Goal: Task Accomplishment & Management: Complete application form

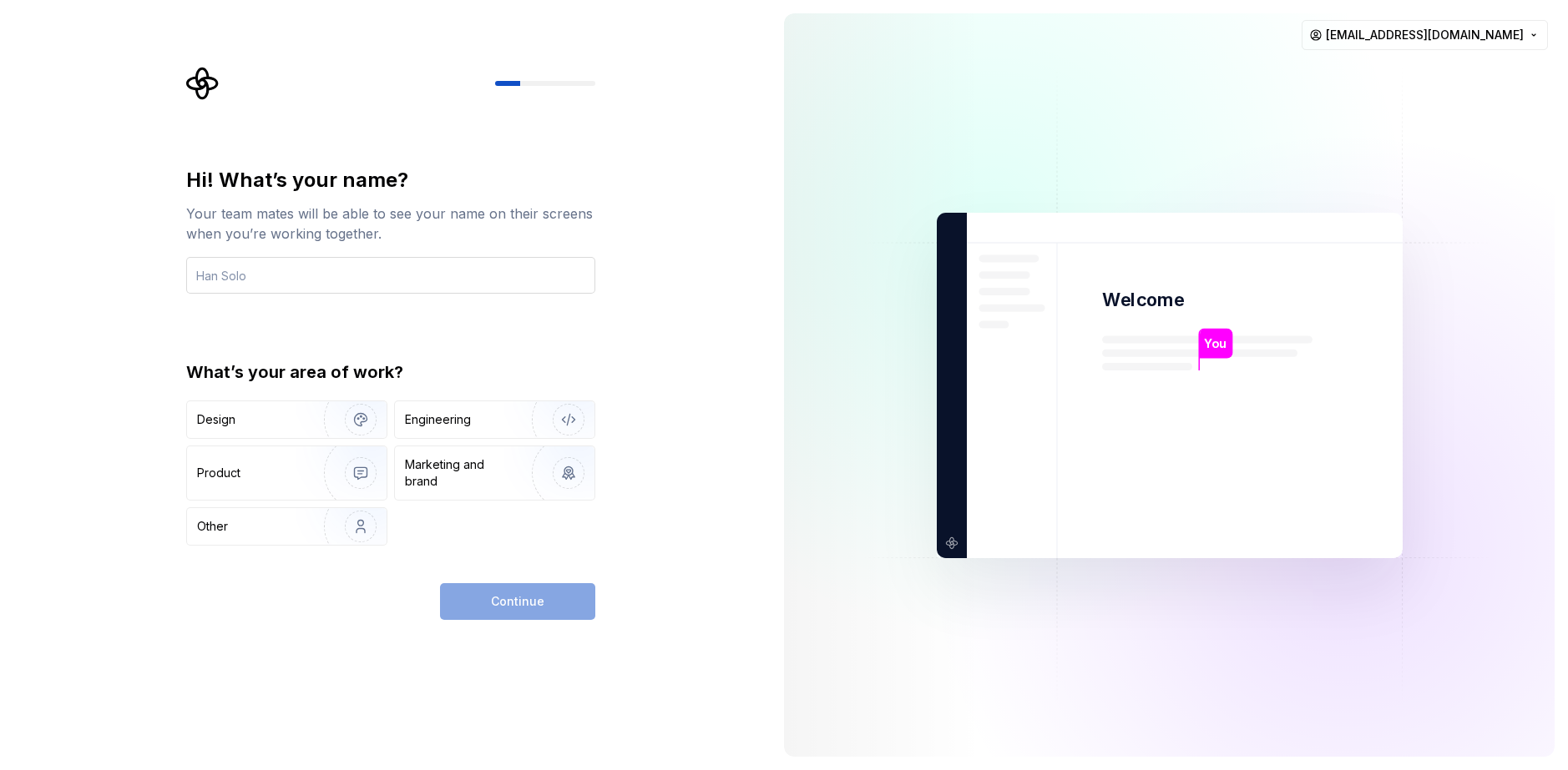
click at [375, 268] on input "text" at bounding box center [391, 275] width 409 height 37
type input "K"
type input "PLDrago"
click at [463, 420] on div "Engineering" at bounding box center [437, 420] width 66 height 17
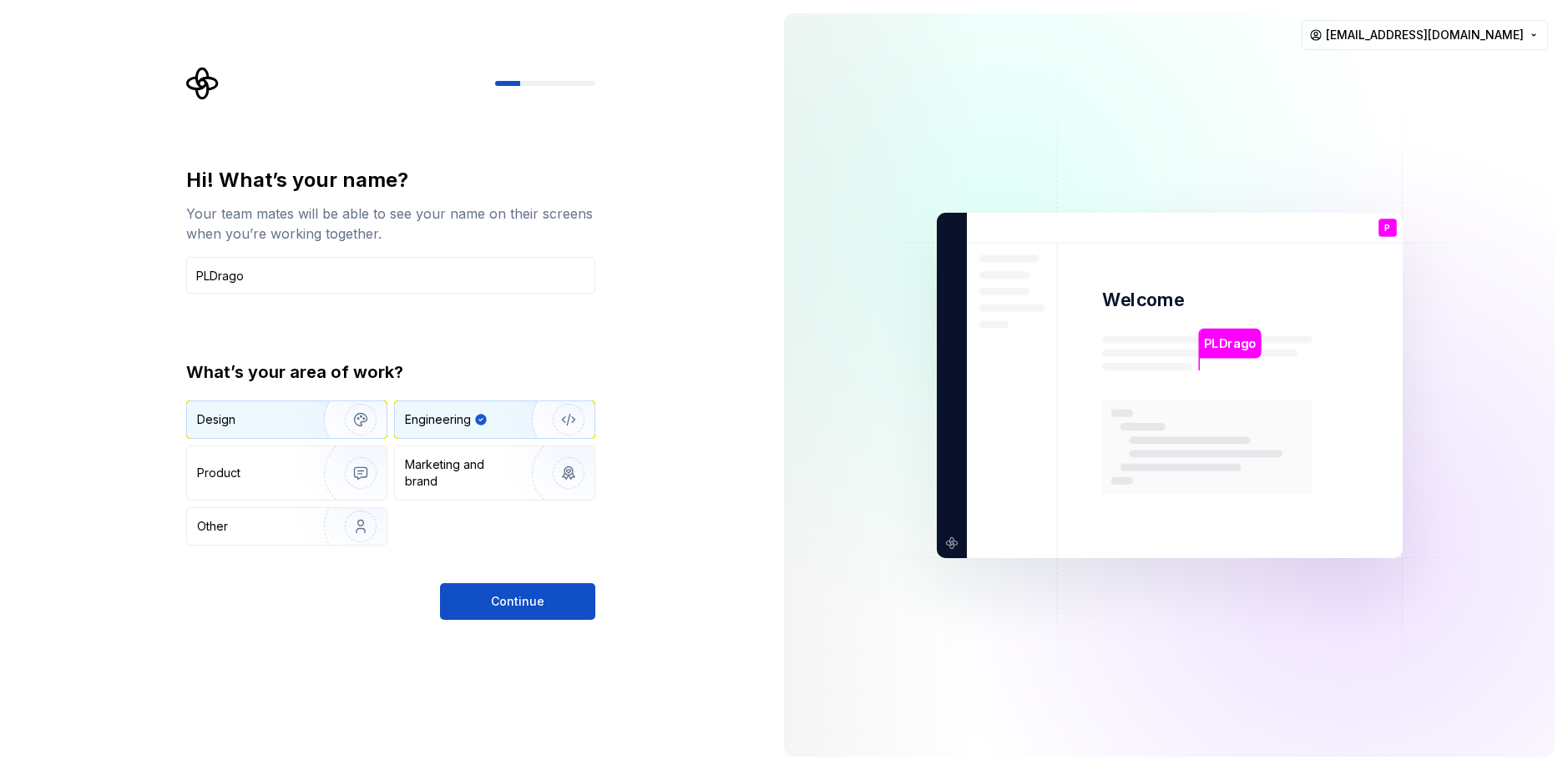
click at [294, 420] on div "Design" at bounding box center [249, 420] width 105 height 17
click at [451, 416] on div "Engineering" at bounding box center [437, 420] width 66 height 17
click at [510, 604] on span "Continue" at bounding box center [518, 601] width 53 height 17
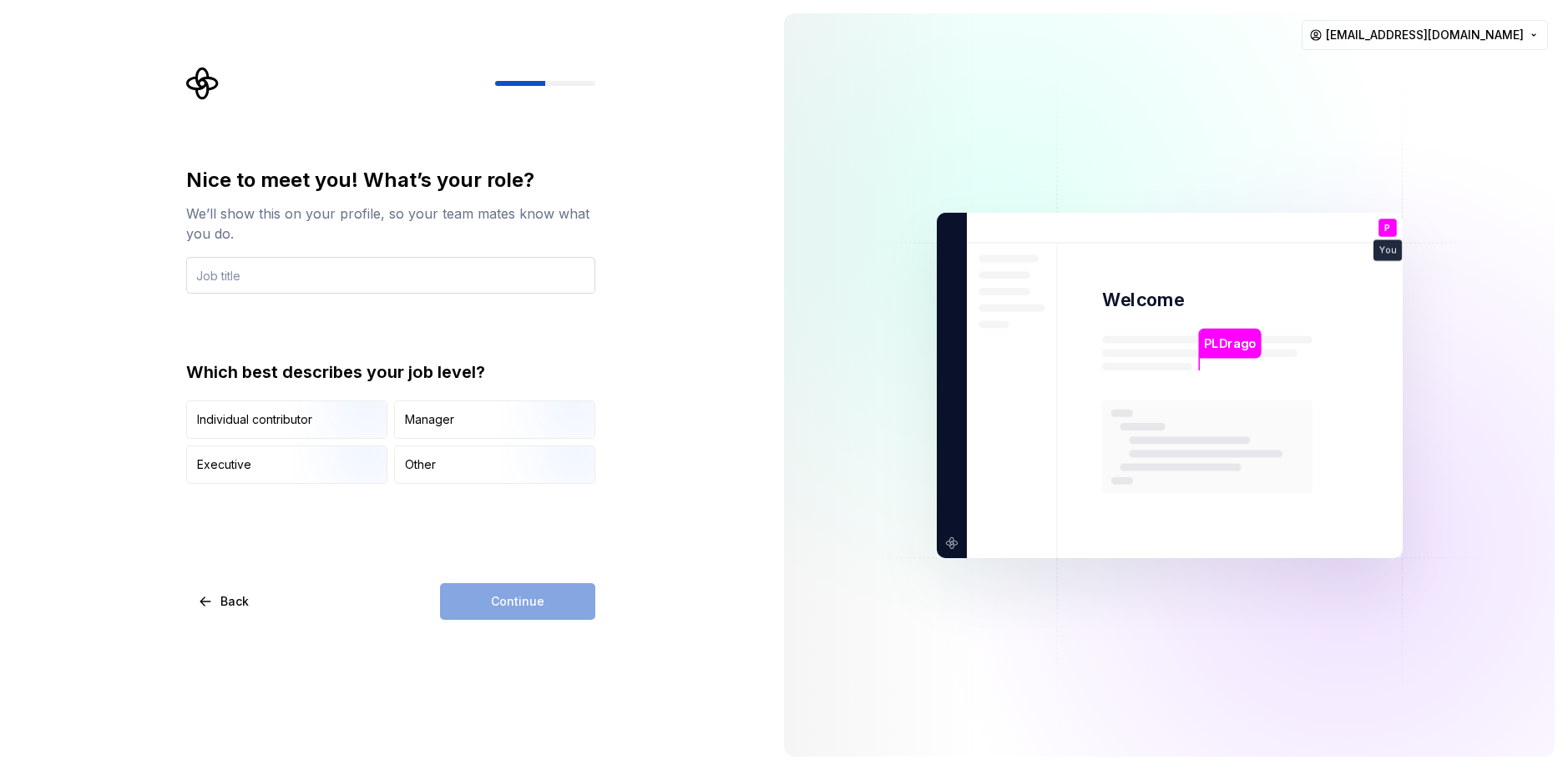
click at [275, 280] on input "text" at bounding box center [391, 275] width 409 height 37
type input "Dev"
click at [387, 364] on div "Which best describes your job level?" at bounding box center [391, 372] width 409 height 24
click at [705, 359] on div "Nice to meet you! What’s your role? We’ll show this on your profile, so your te…" at bounding box center [385, 385] width 770 height 770
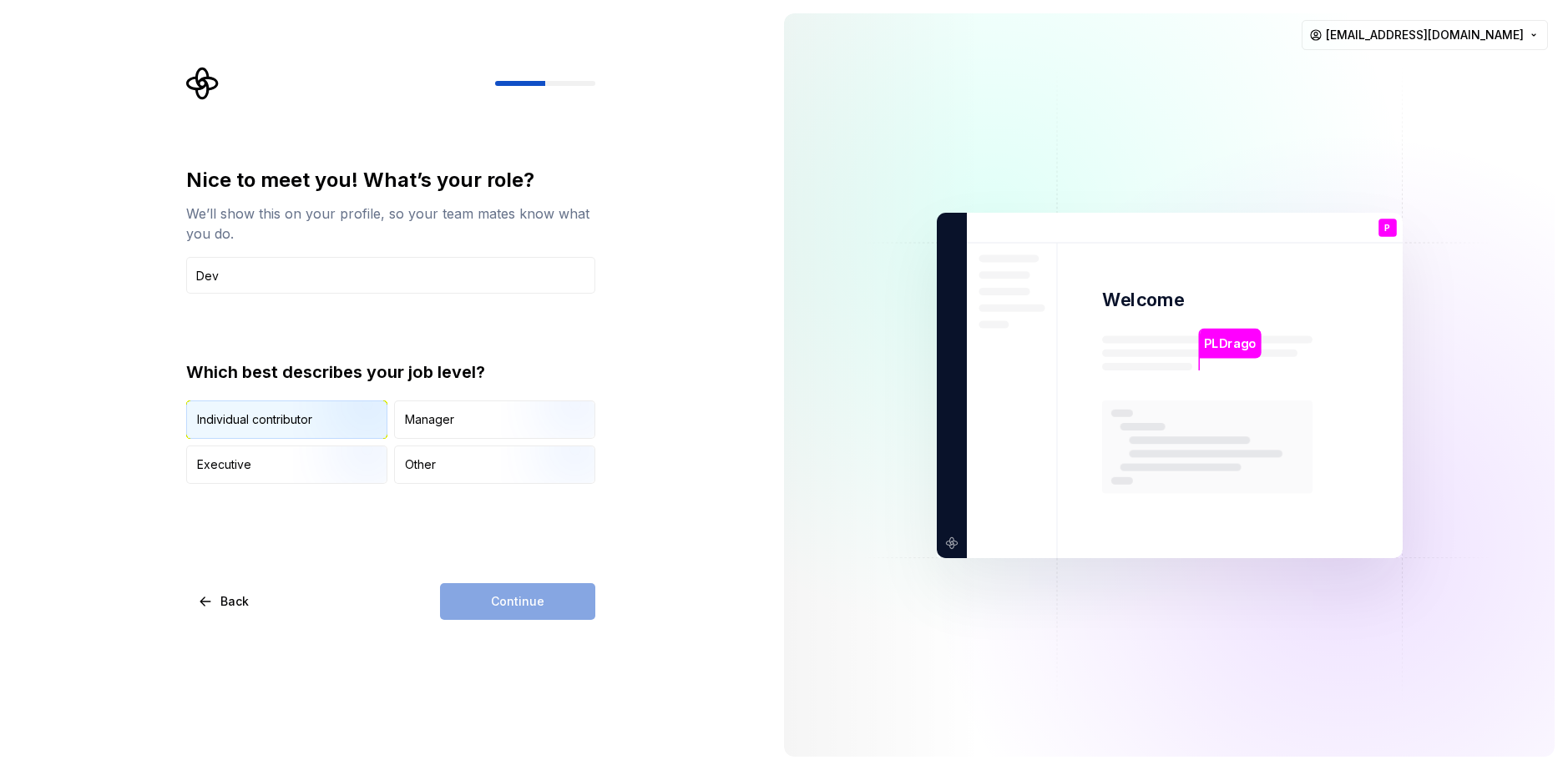
click at [325, 424] on img "button" at bounding box center [346, 440] width 107 height 112
click at [495, 586] on button "Continue" at bounding box center [518, 602] width 156 height 37
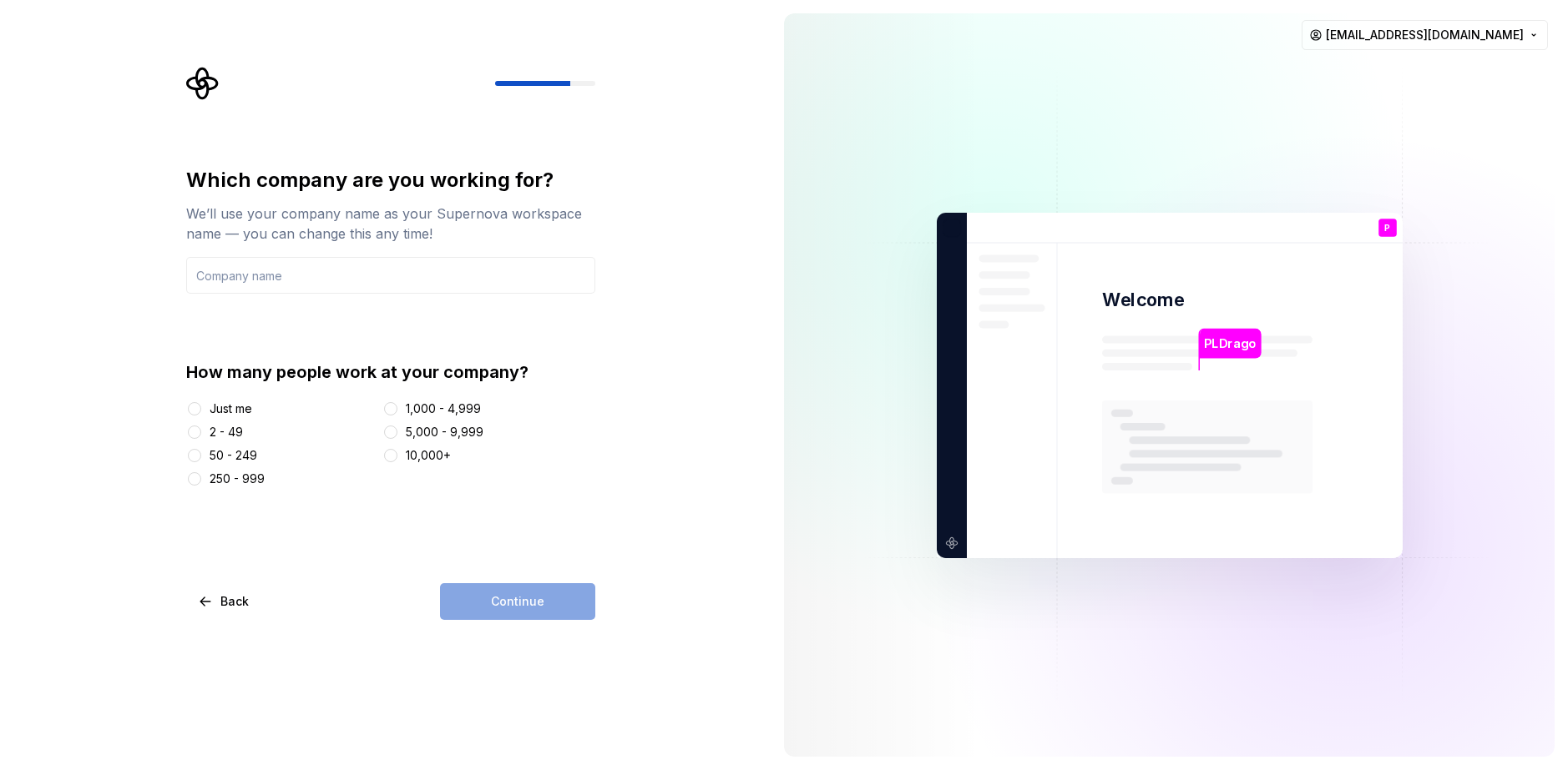
click at [230, 400] on div "Just me" at bounding box center [231, 408] width 43 height 17
click at [201, 402] on button "Just me" at bounding box center [194, 408] width 13 height 13
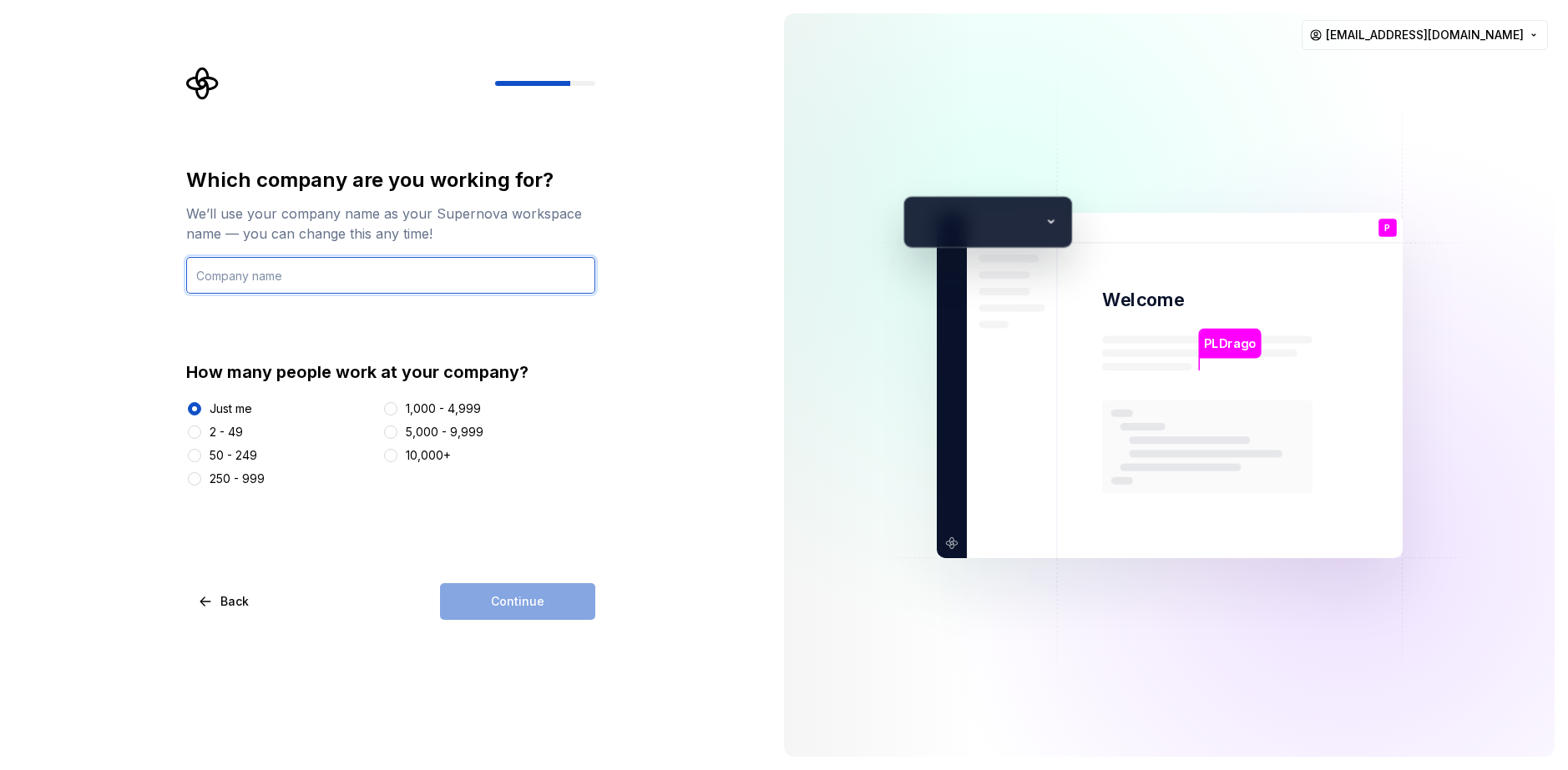
click at [324, 279] on input "text" at bounding box center [391, 275] width 409 height 37
click at [524, 593] on div "Continue" at bounding box center [518, 602] width 156 height 37
click at [322, 289] on input "text" at bounding box center [391, 275] width 409 height 37
type input "aa"
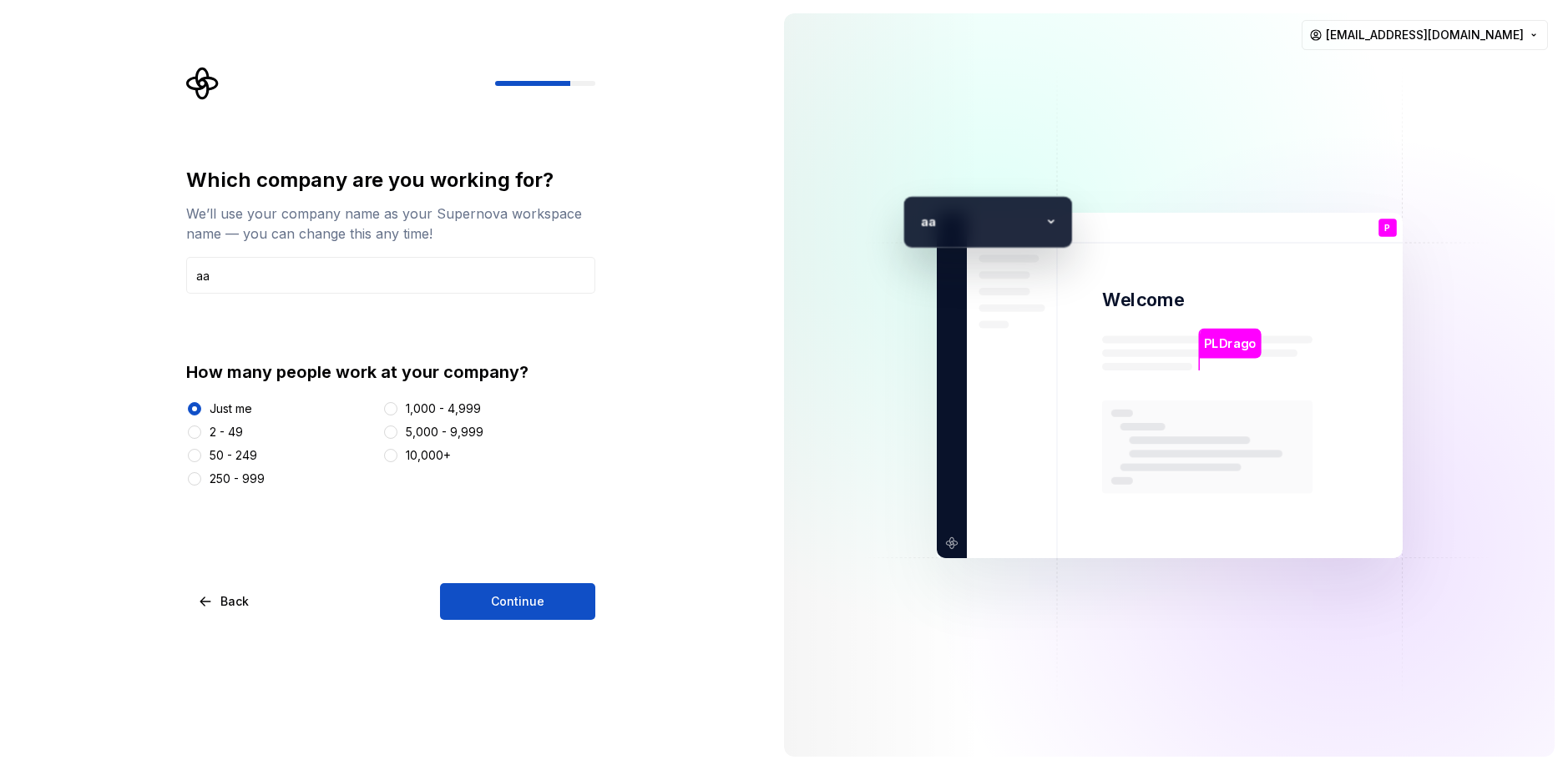
drag, startPoint x: 537, startPoint y: 637, endPoint x: 535, endPoint y: 623, distance: 14.1
click at [540, 635] on div "Which company are you working for? We’ll use your company name as your Supernov…" at bounding box center [385, 385] width 770 height 770
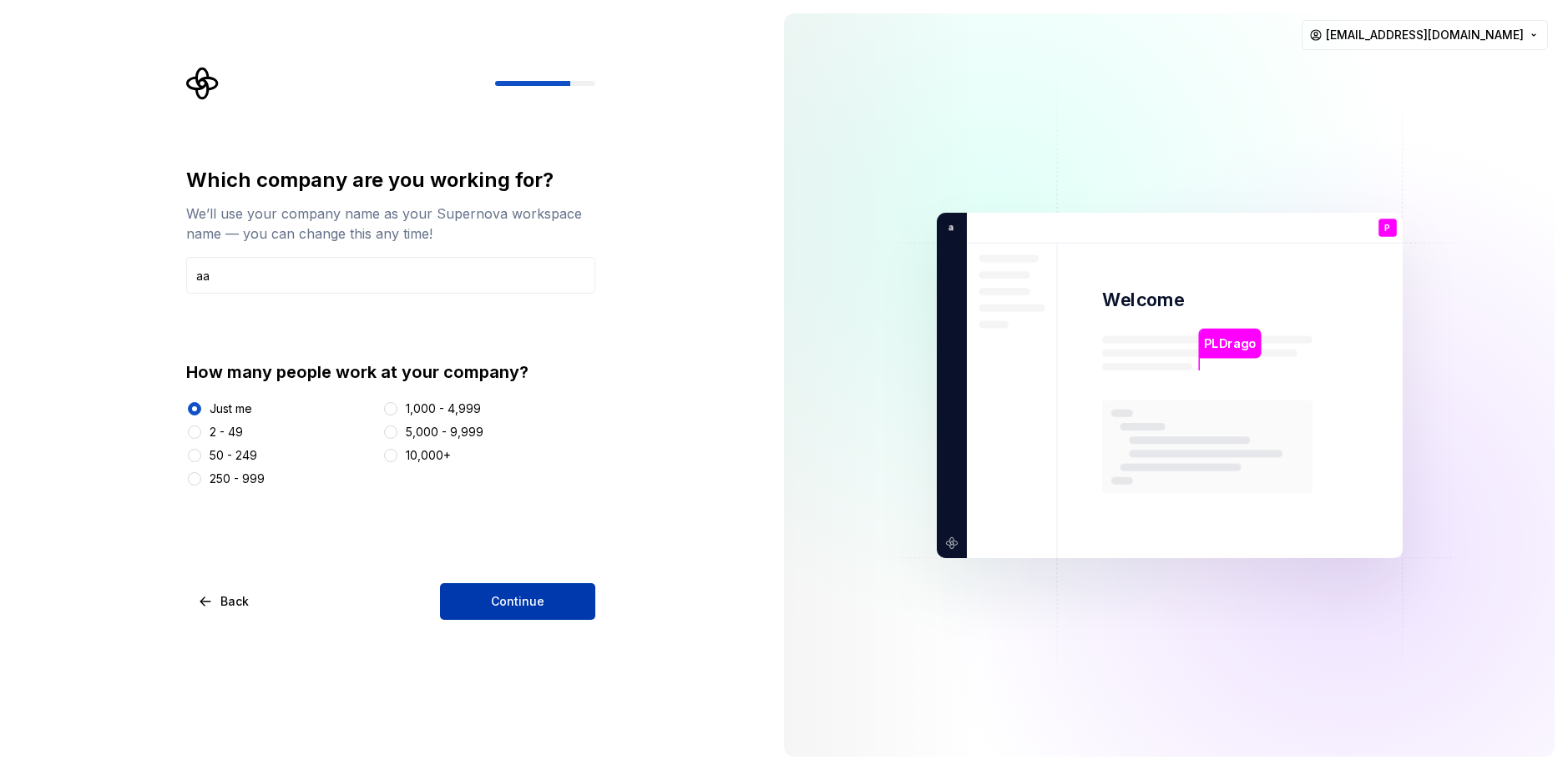
click at [530, 591] on button "Continue" at bounding box center [518, 602] width 156 height 37
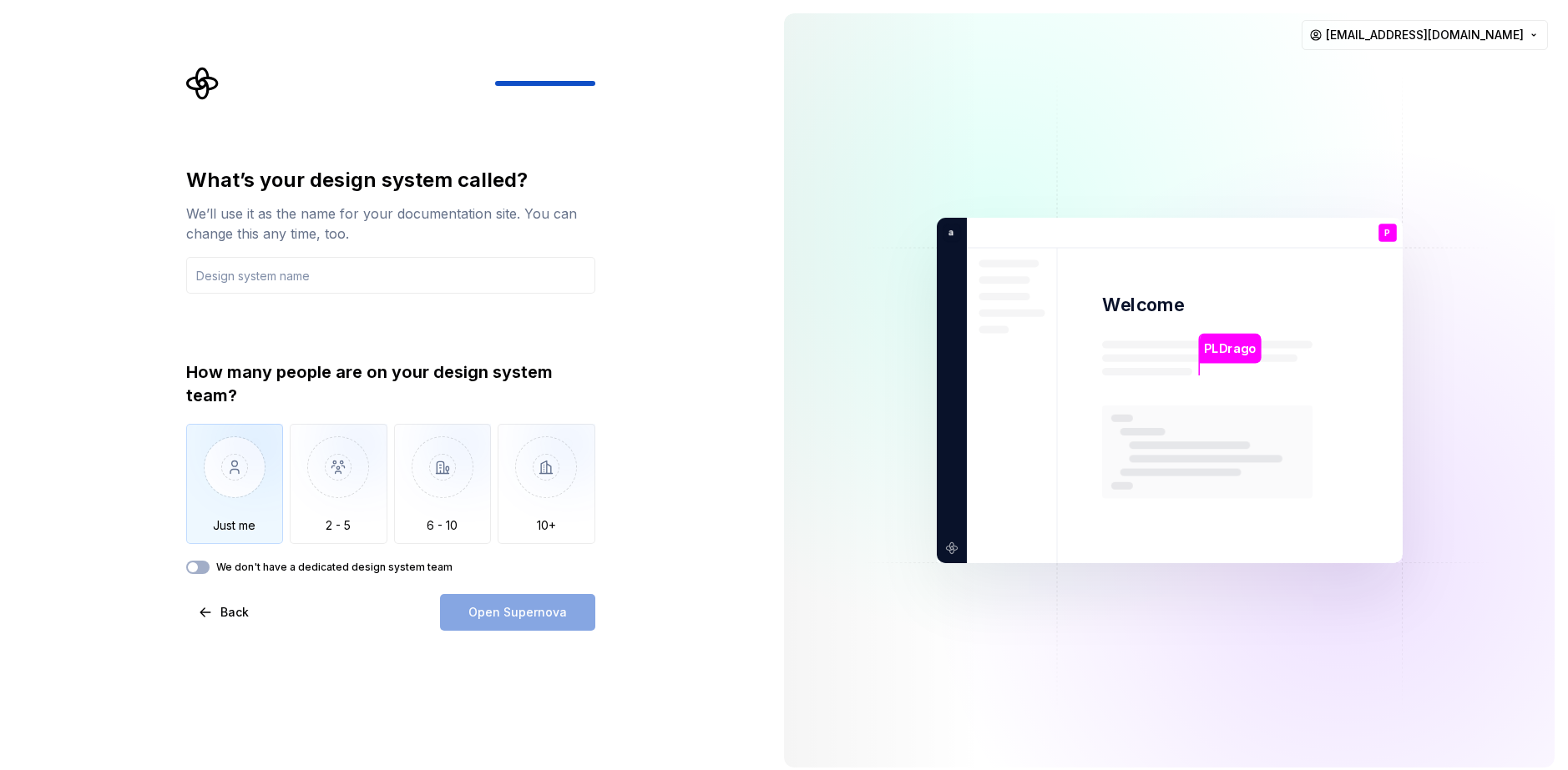
click at [247, 457] on img "button" at bounding box center [235, 480] width 98 height 112
drag, startPoint x: 537, startPoint y: 603, endPoint x: 487, endPoint y: 598, distance: 50.2
click at [536, 603] on div "Open Supernova" at bounding box center [518, 613] width 156 height 37
click at [200, 565] on button "We don't have a dedicated design system team" at bounding box center [198, 567] width 24 height 13
click at [528, 614] on div "Open Supernova" at bounding box center [518, 613] width 156 height 37
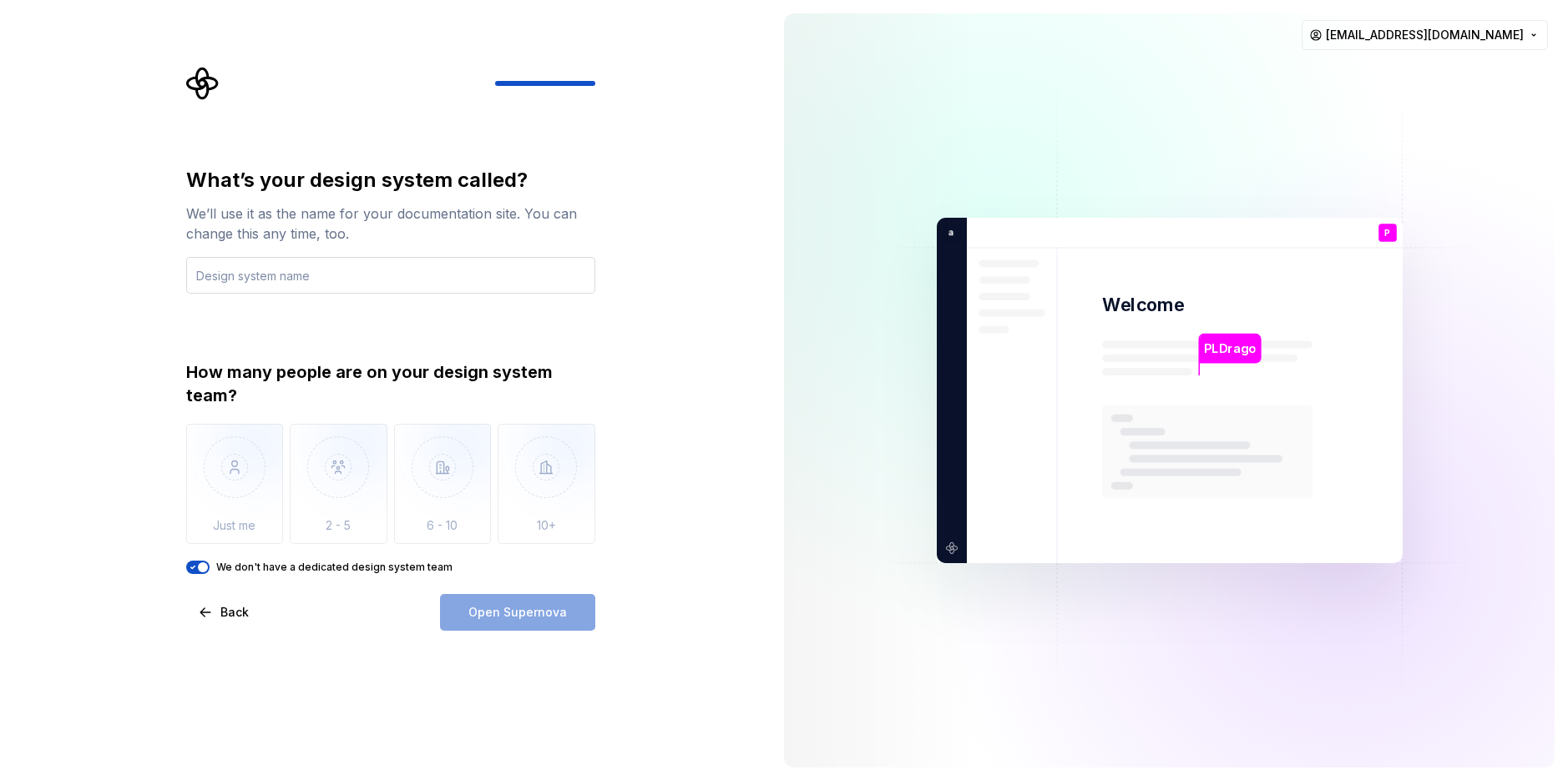
drag, startPoint x: 269, startPoint y: 309, endPoint x: 268, endPoint y: 285, distance: 24.0
click at [269, 305] on div "What’s your design system called? We’ll use it as the name for your documentati…" at bounding box center [391, 371] width 409 height 407
click at [270, 276] on input "text" at bounding box center [391, 275] width 409 height 37
click at [528, 613] on span "Open Supernova" at bounding box center [518, 612] width 99 height 17
click at [302, 255] on div "What’s your design system called? We’ll use it as the name for your documentati…" at bounding box center [391, 230] width 409 height 127
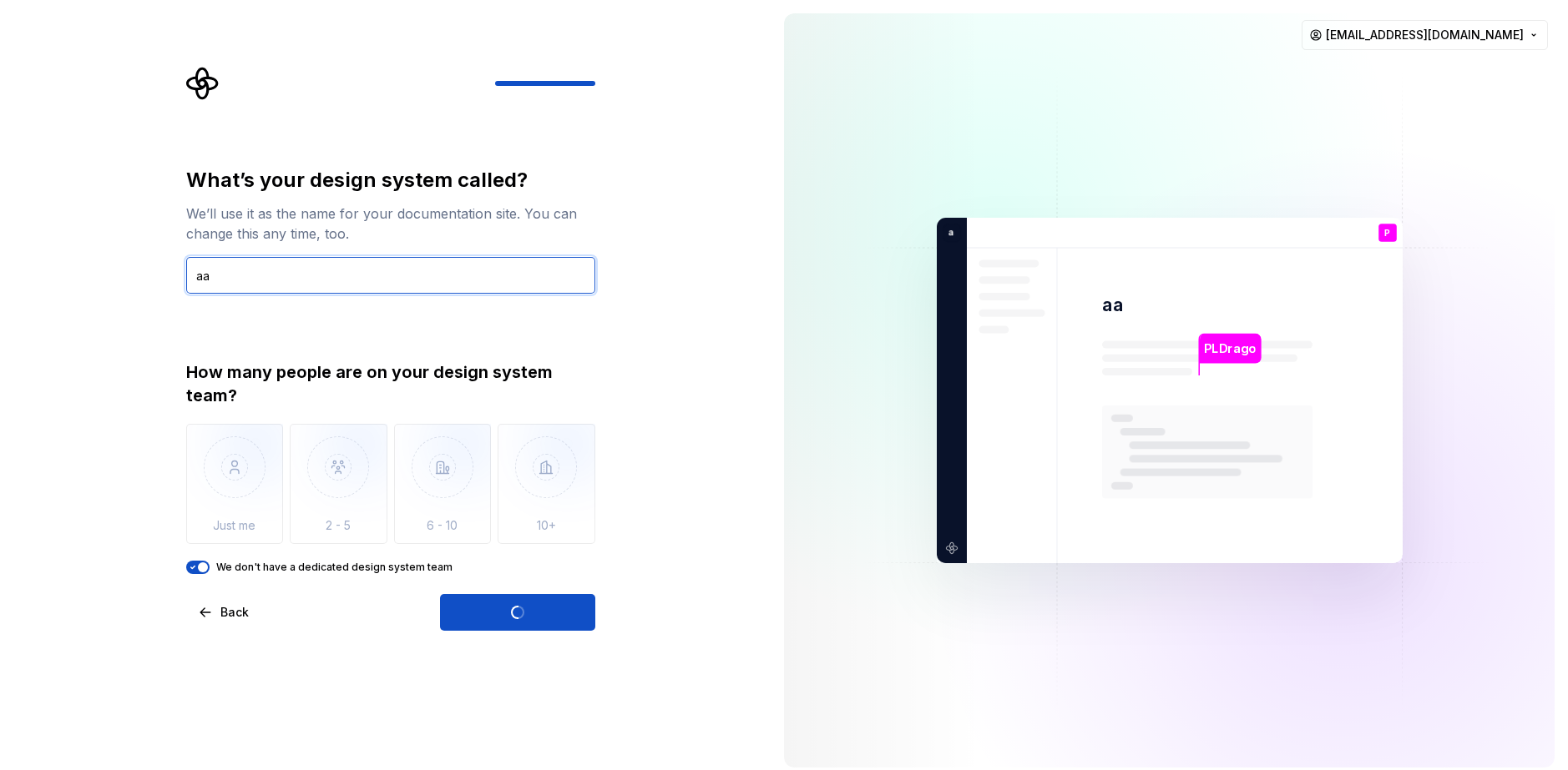
drag, startPoint x: 299, startPoint y: 267, endPoint x: 78, endPoint y: 250, distance: 221.7
click at [78, 250] on div "What’s your design system called? We’ll use it as the name for your documentati…" at bounding box center [385, 391] width 770 height 781
type input "Sa"
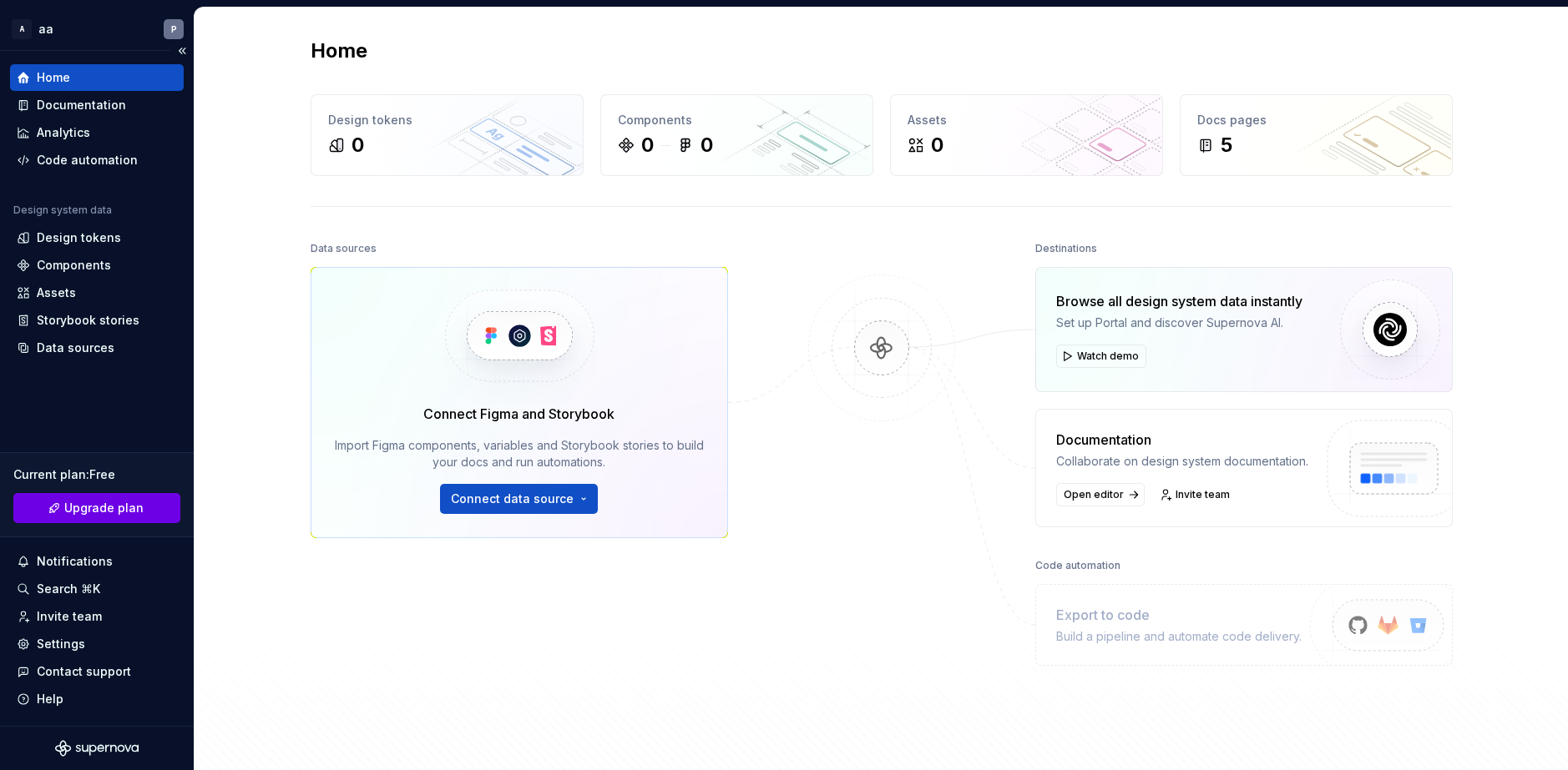
click at [156, 509] on link "Upgrade plan" at bounding box center [96, 508] width 167 height 30
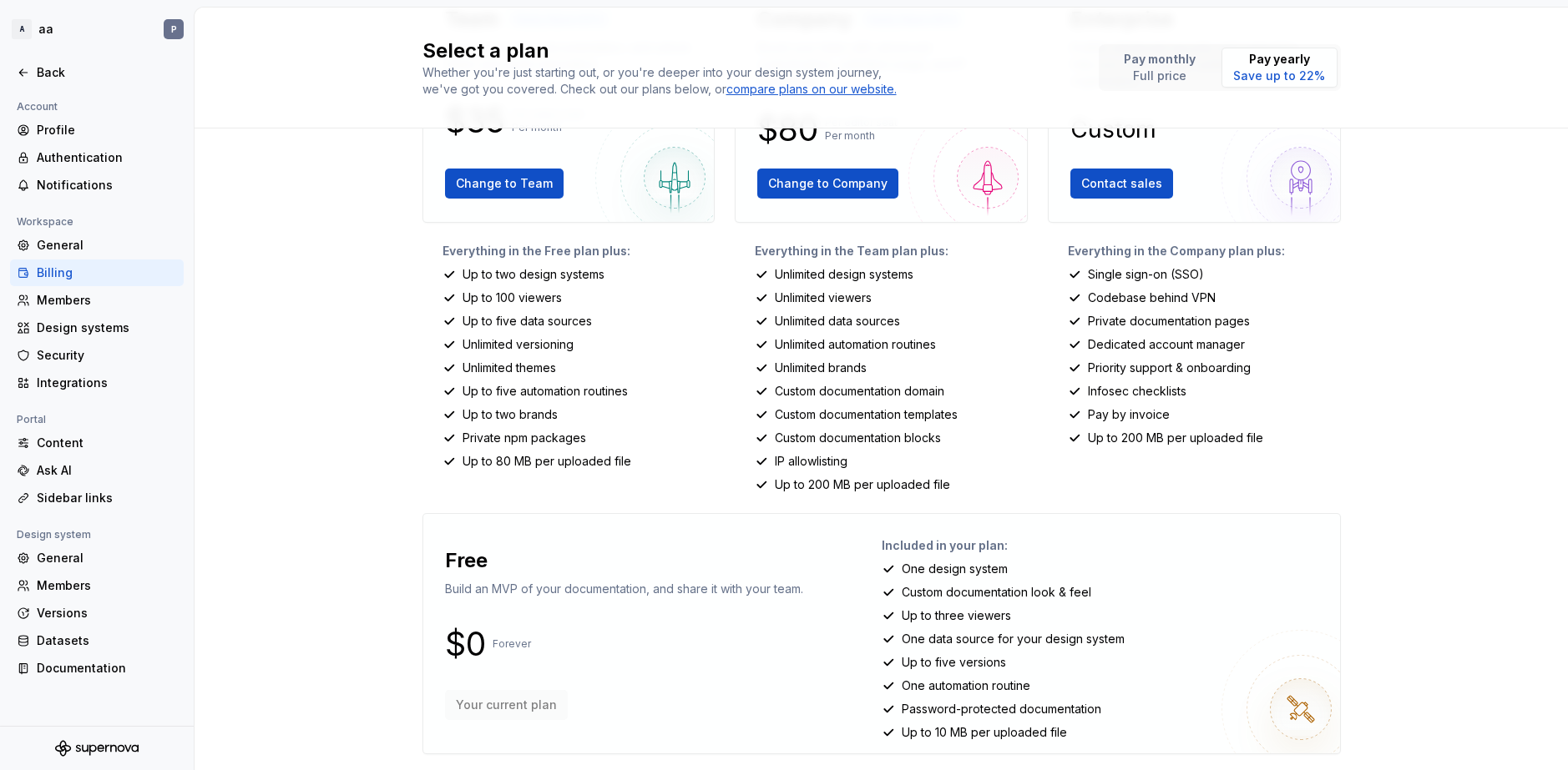
scroll to position [177, 0]
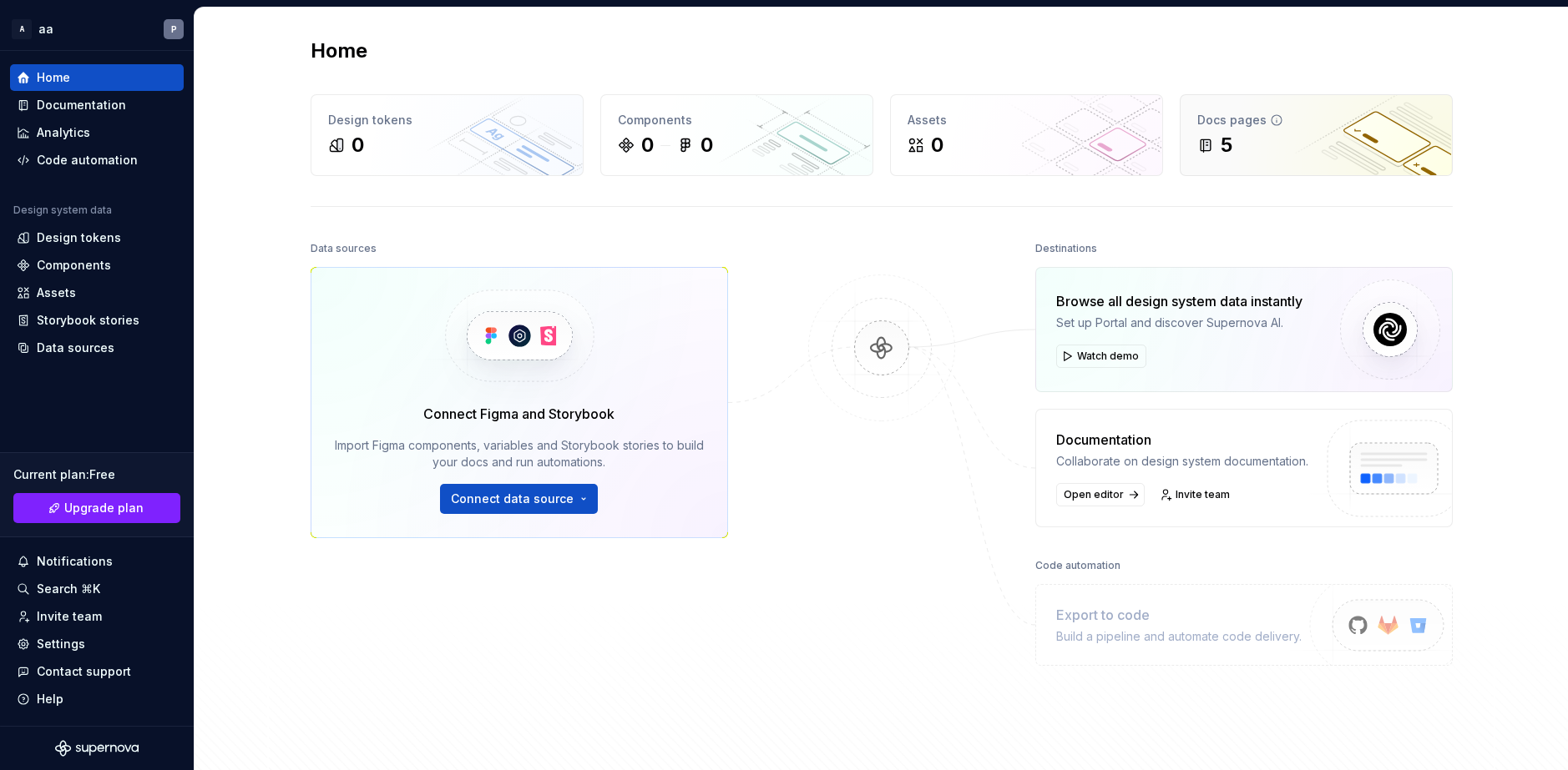
click at [1343, 164] on div "Docs pages 5" at bounding box center [1316, 135] width 271 height 80
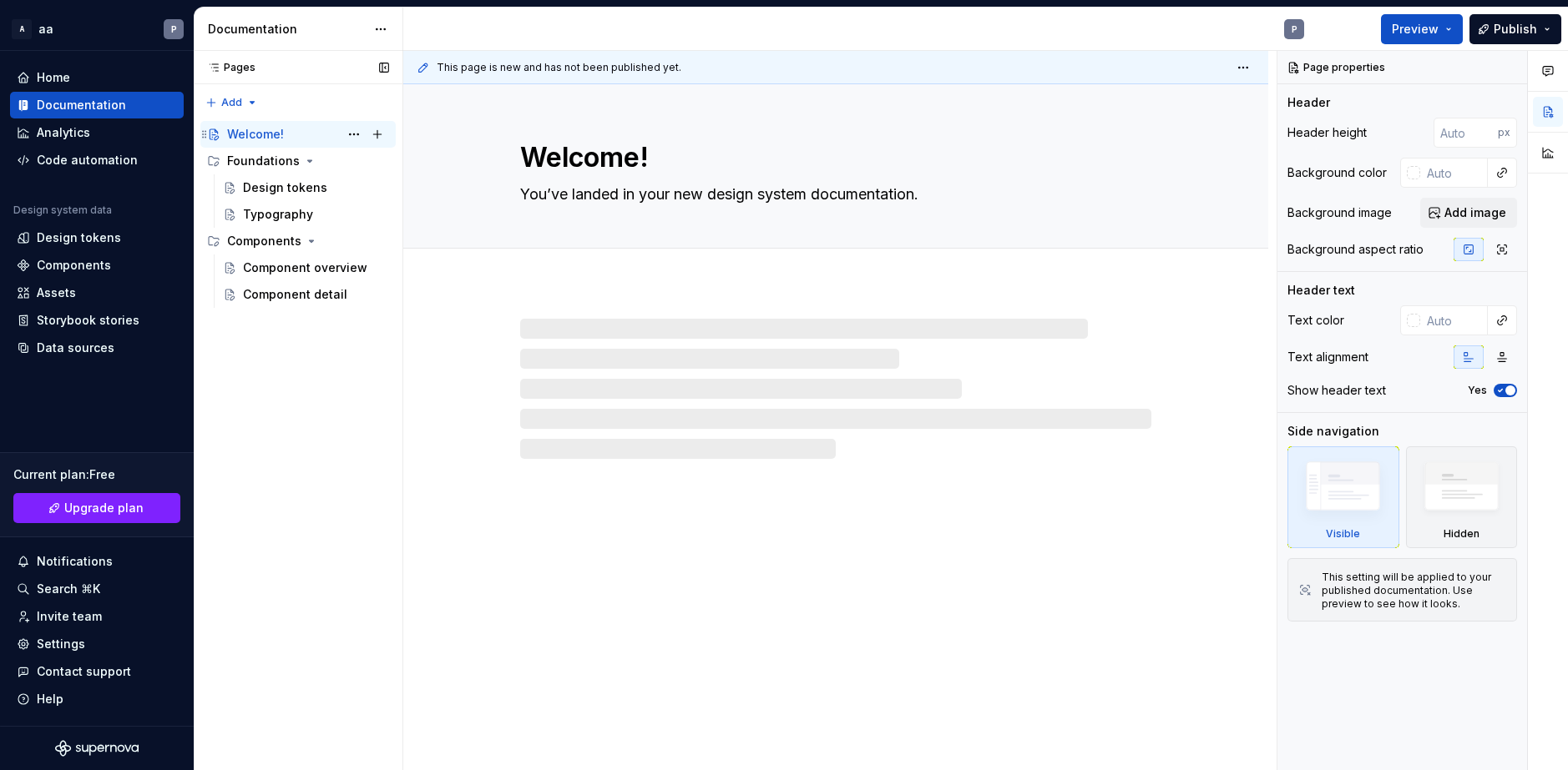
type textarea "*"
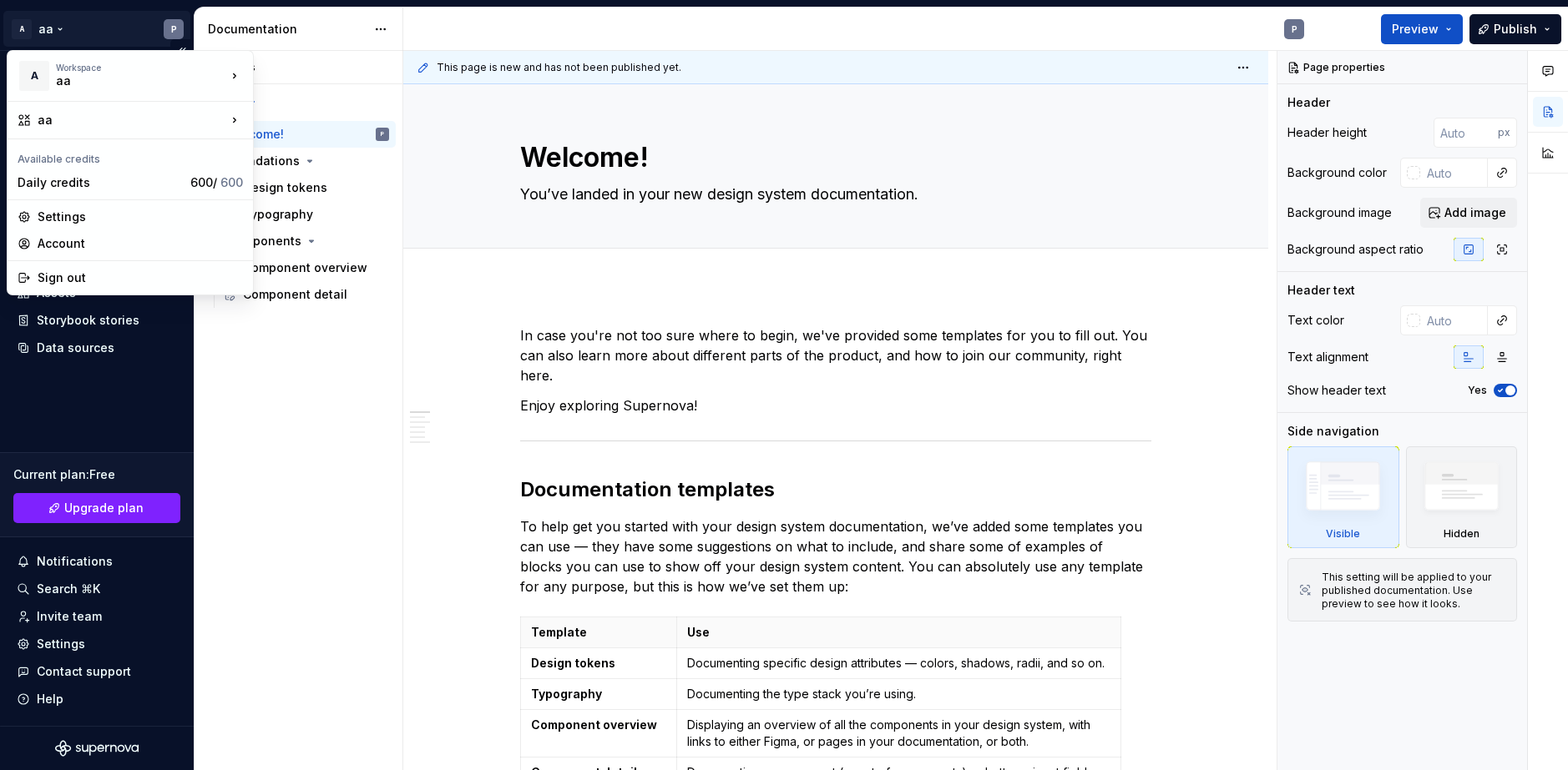
click at [18, 28] on html "A aa P Home Documentation Analytics Code automation Design system data Design t…" at bounding box center [784, 385] width 1568 height 770
click at [305, 108] on div "New workspace" at bounding box center [335, 109] width 108 height 17
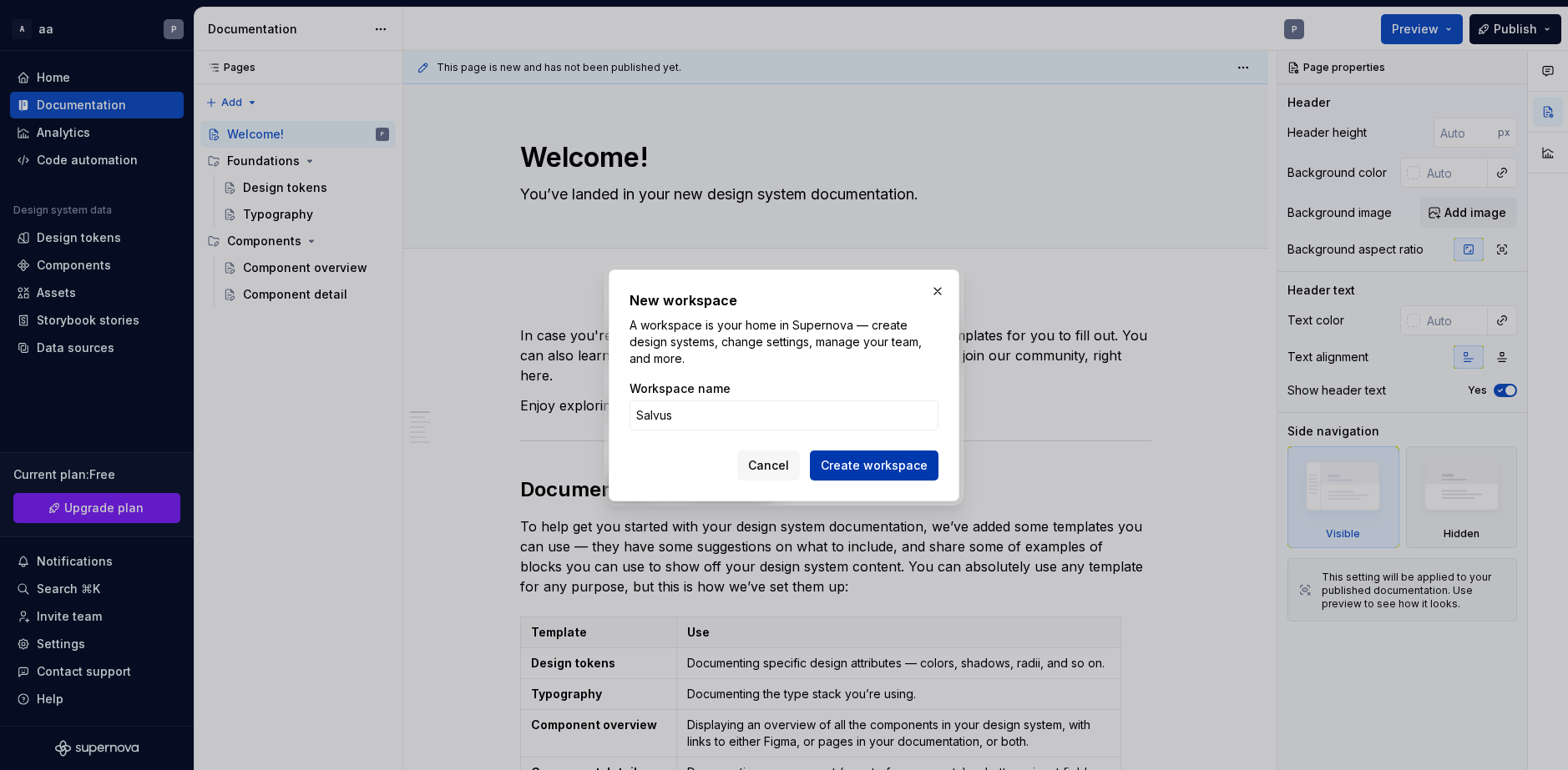
type input "Salvus"
click at [911, 461] on span "Create workspace" at bounding box center [875, 465] width 107 height 17
type textarea "*"
